Goal: Task Accomplishment & Management: Manage account settings

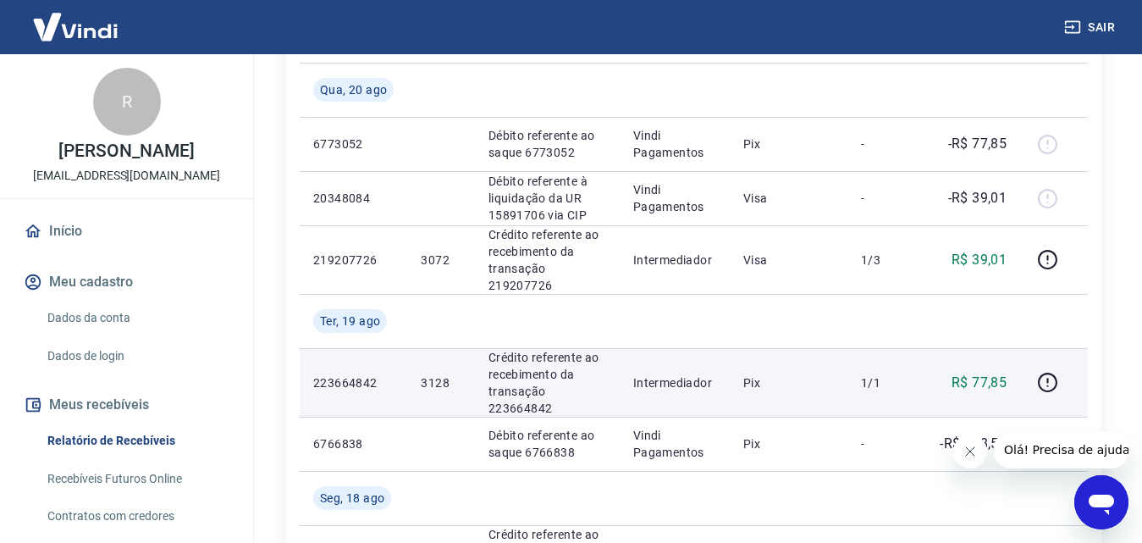
scroll to position [254, 0]
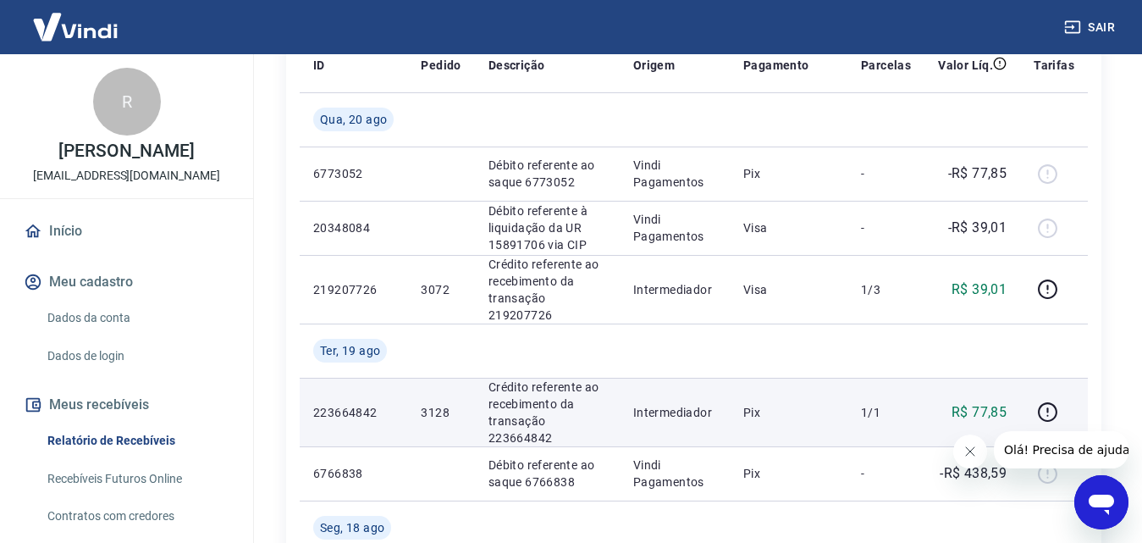
click at [436, 410] on p "3128" at bounding box center [441, 412] width 40 height 17
copy p "3128"
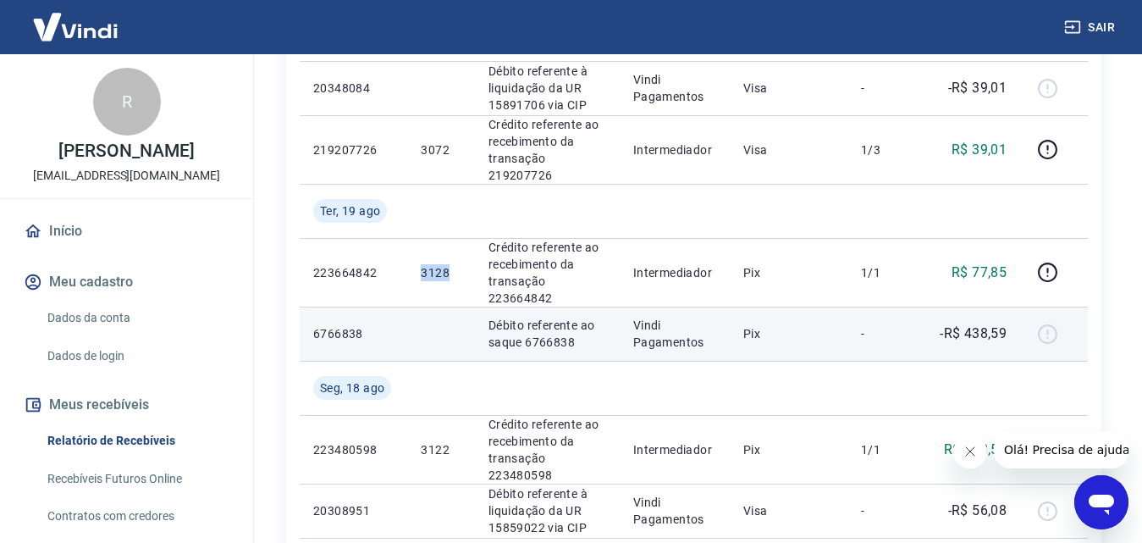
scroll to position [423, 0]
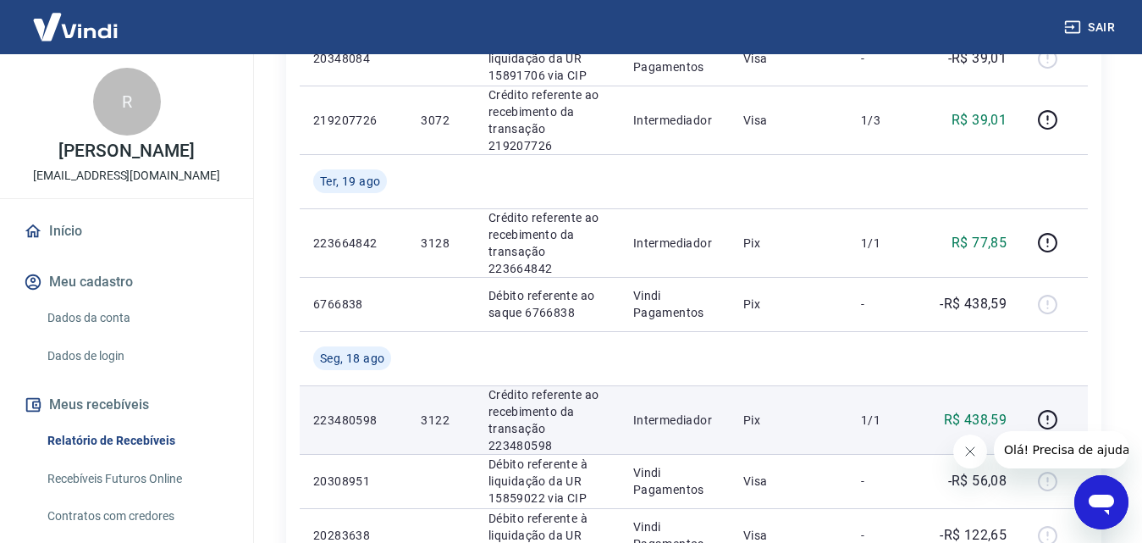
click at [446, 423] on p "3122" at bounding box center [441, 419] width 40 height 17
click at [435, 418] on p "3122" at bounding box center [441, 419] width 40 height 17
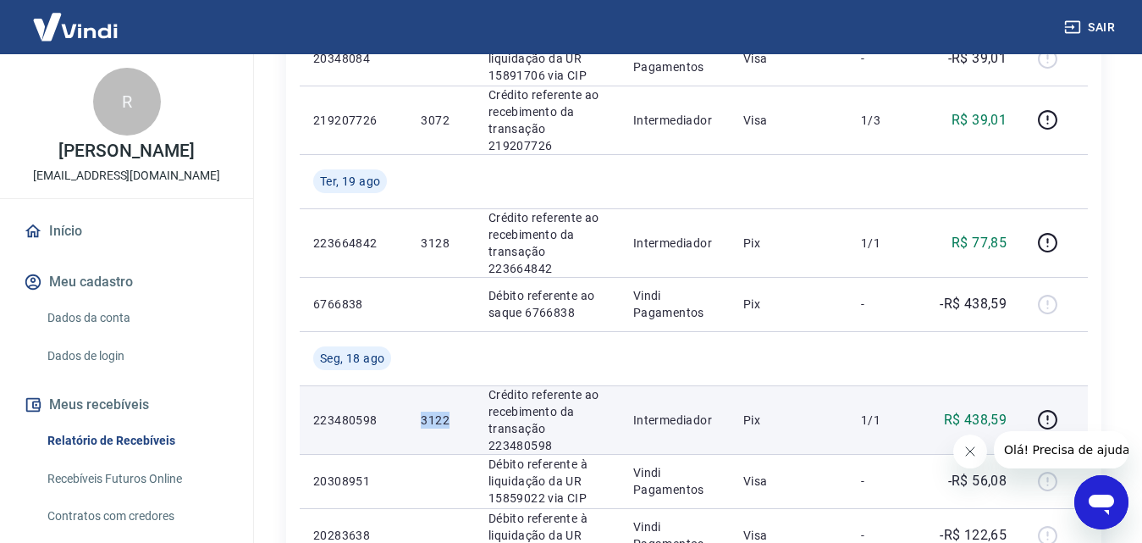
click at [435, 418] on p "3122" at bounding box center [441, 419] width 40 height 17
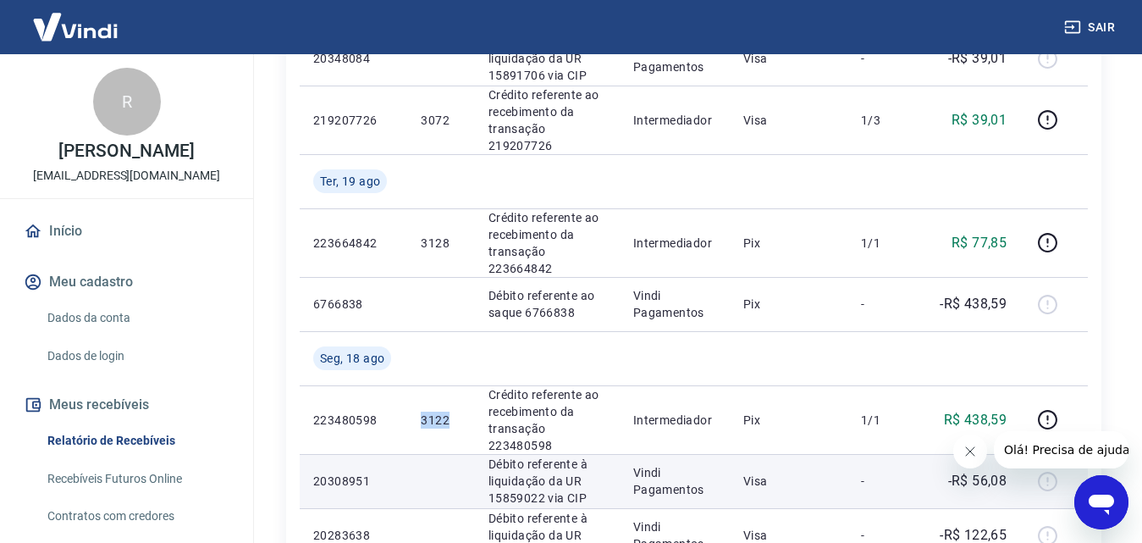
copy p "3122"
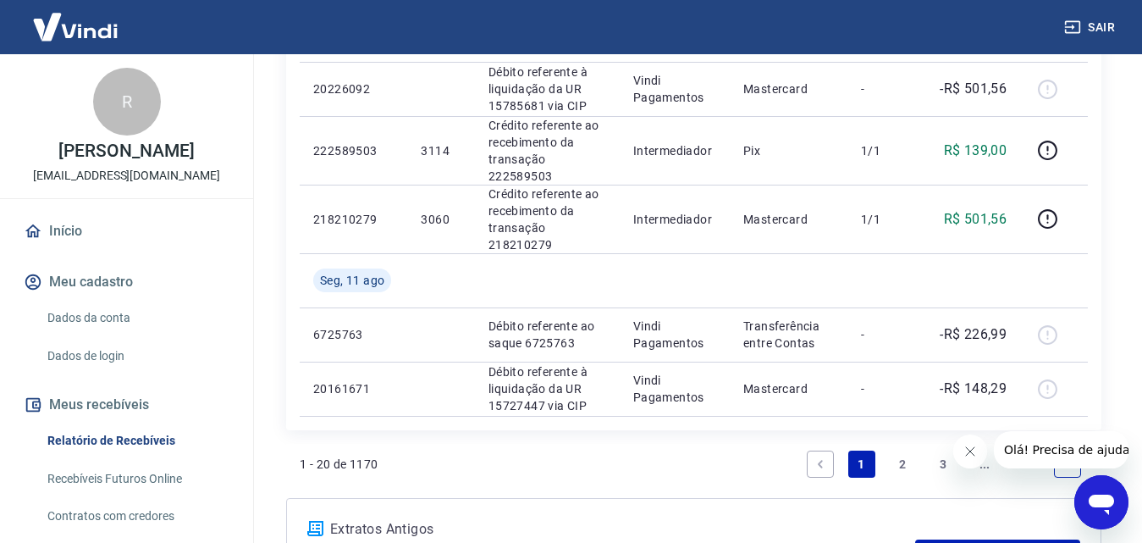
scroll to position [1524, 0]
click at [900, 464] on link "2" at bounding box center [902, 463] width 27 height 27
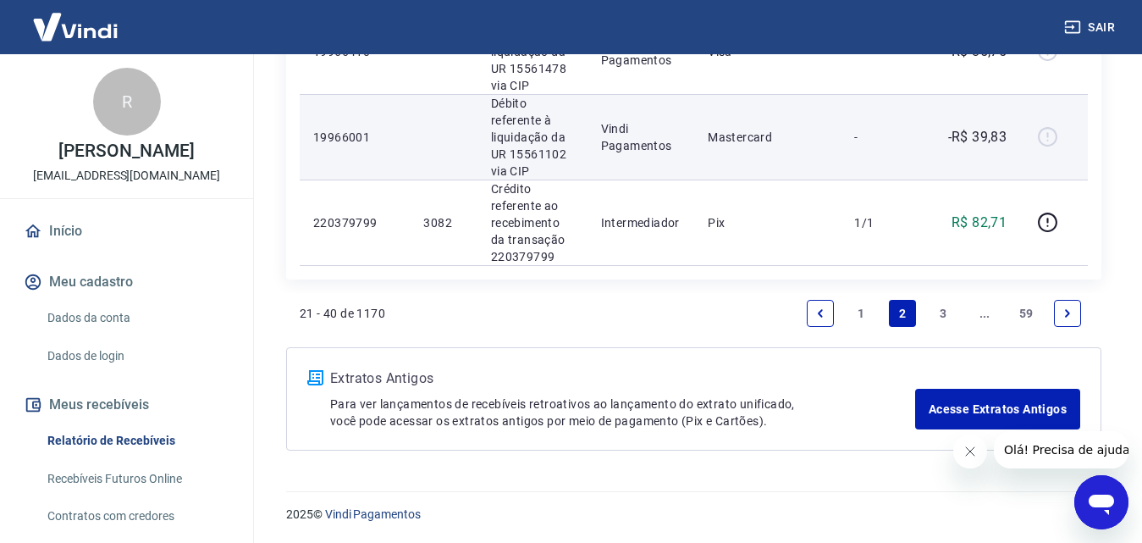
scroll to position [2104, 0]
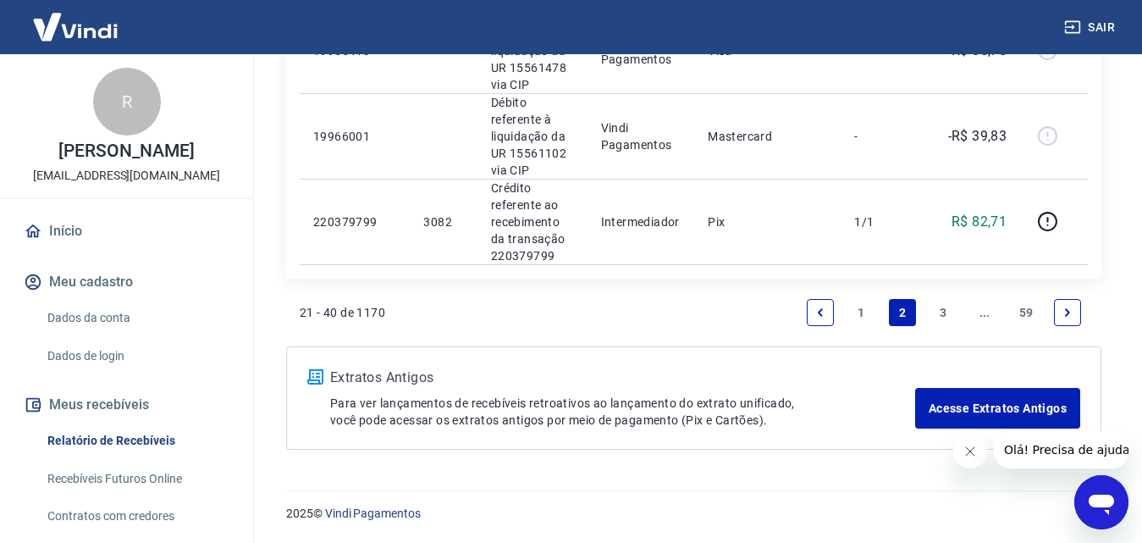
click at [858, 313] on link "1" at bounding box center [861, 312] width 27 height 27
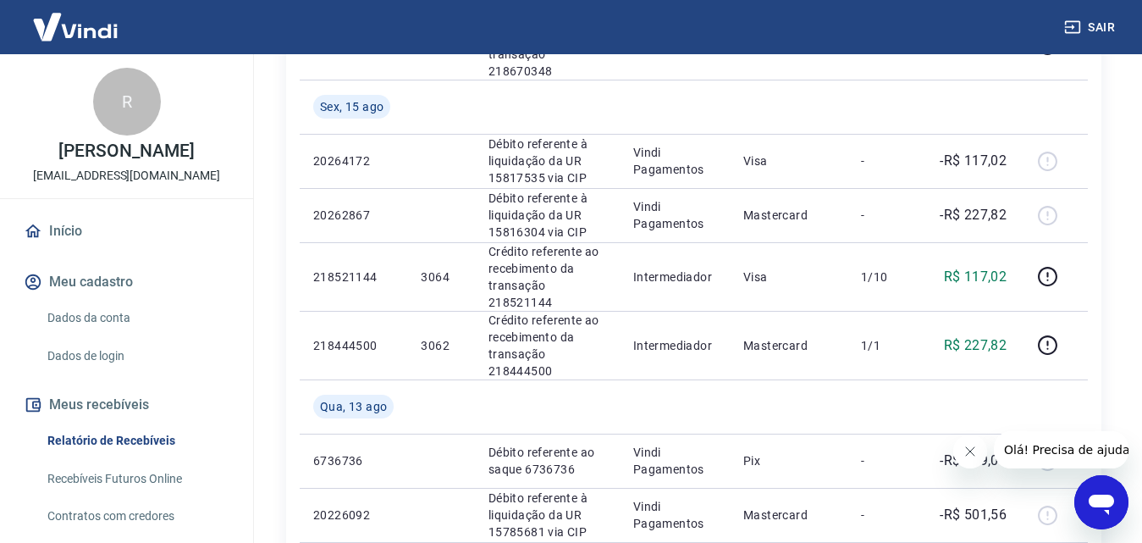
scroll to position [1071, 0]
